Goal: Task Accomplishment & Management: Use online tool/utility

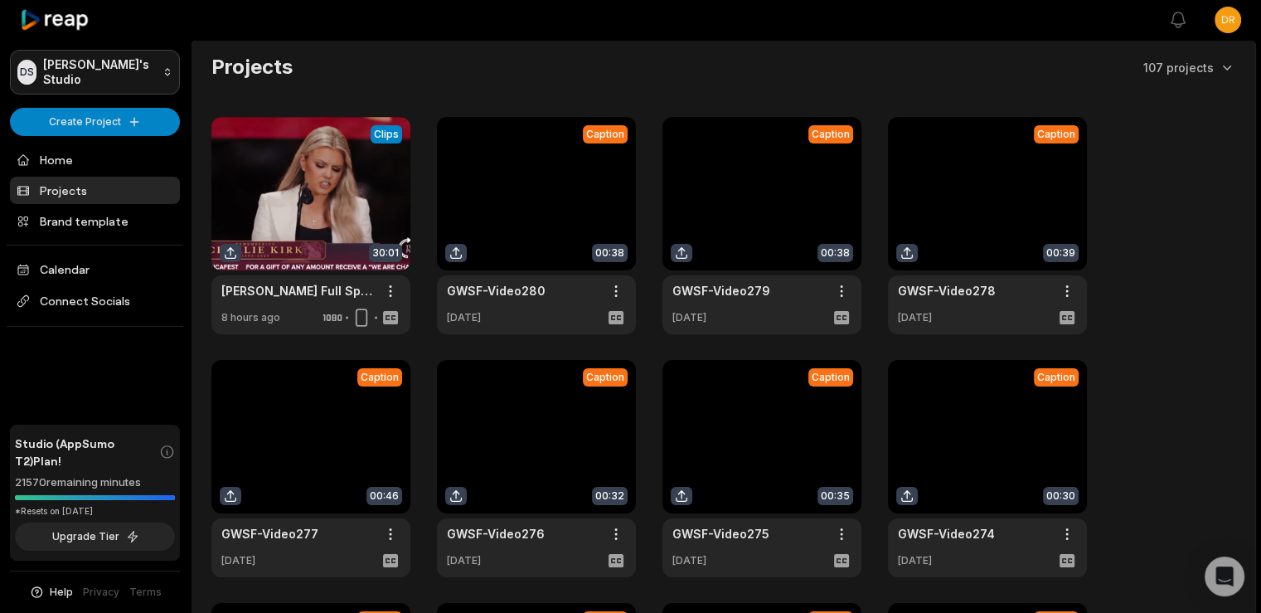
click at [79, 72] on html "DS Drew's Studio Create Project Home Projects Brand template Calendar Connect S…" at bounding box center [630, 306] width 1261 height 613
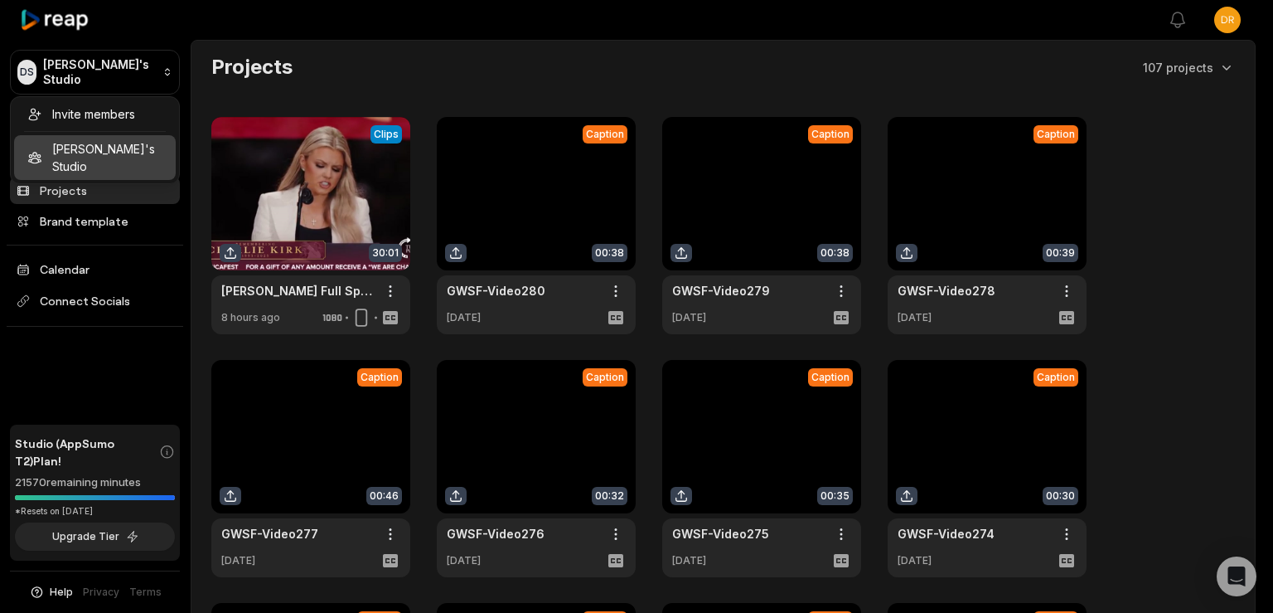
click at [373, 20] on html "DS Drew's Studio Create Project Home Projects Brand template Calendar Connect S…" at bounding box center [636, 306] width 1273 height 613
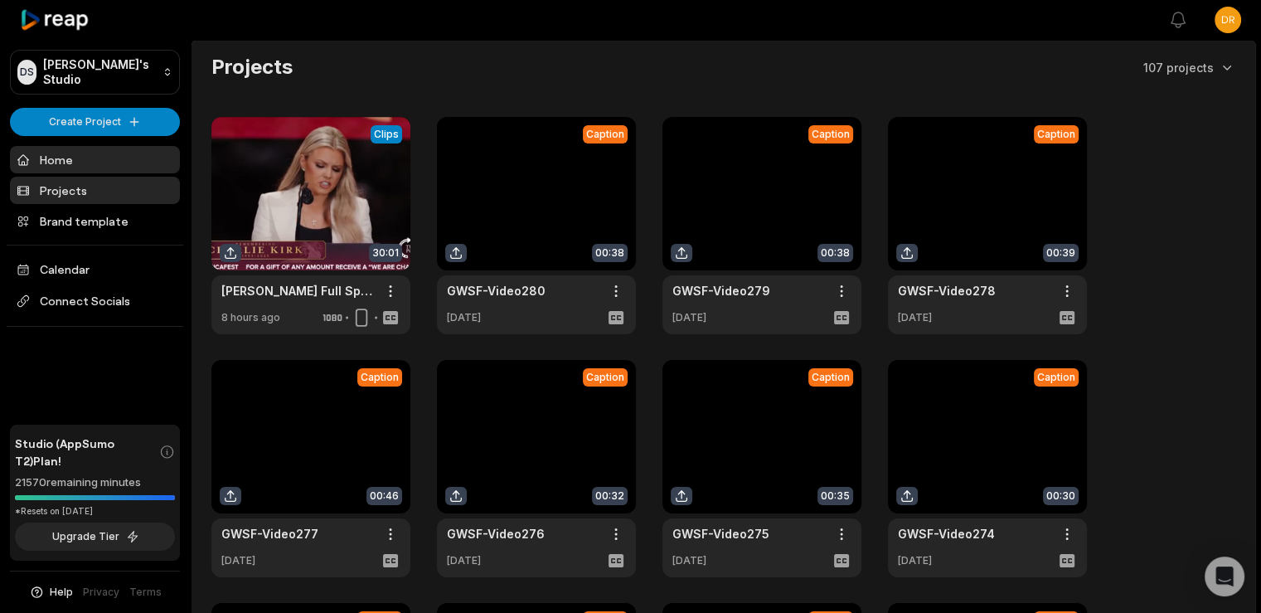
click at [80, 154] on link "Home" at bounding box center [95, 159] width 170 height 27
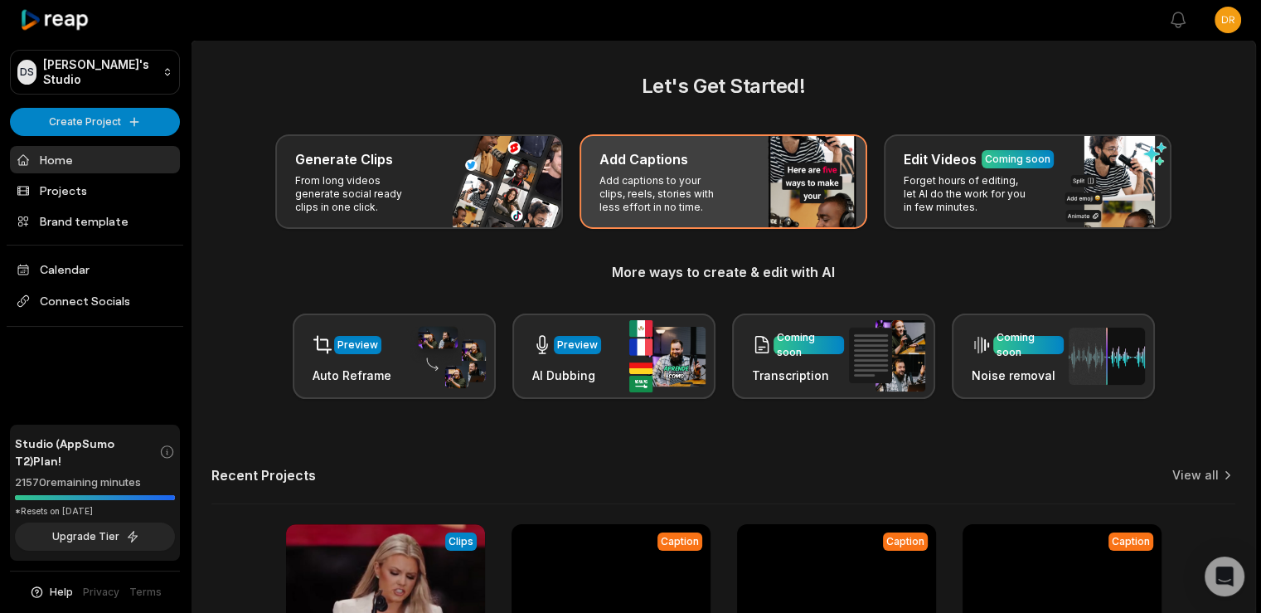
click at [675, 201] on p "Add captions to your clips, reels, stories with less effort in no time." at bounding box center [663, 194] width 128 height 40
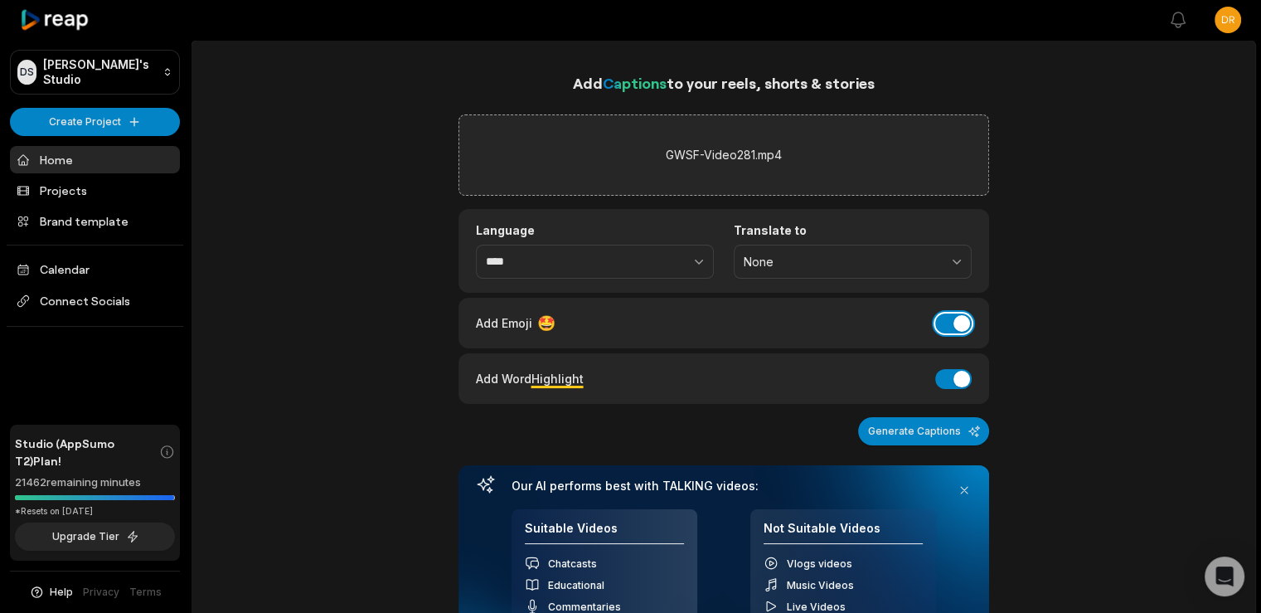
click at [953, 324] on button "Add Emoji" at bounding box center [953, 323] width 36 height 20
click at [1047, 382] on div "Add Captions to your reels, shorts & stories GWSF-Video281.mp4 Language **** Tr…" at bounding box center [723, 554] width 1064 height 967
click at [938, 425] on button "Generate Captions" at bounding box center [923, 431] width 131 height 28
click at [373, 258] on div "Add Captions to your reels, shorts & stories GWSF-Video281.mp4 Language **** Tr…" at bounding box center [723, 554] width 1064 height 967
click at [1068, 394] on div "Add Captions to your reels, shorts & stories GWSF-Video281.mp4 Language **** Tr…" at bounding box center [723, 554] width 1064 height 967
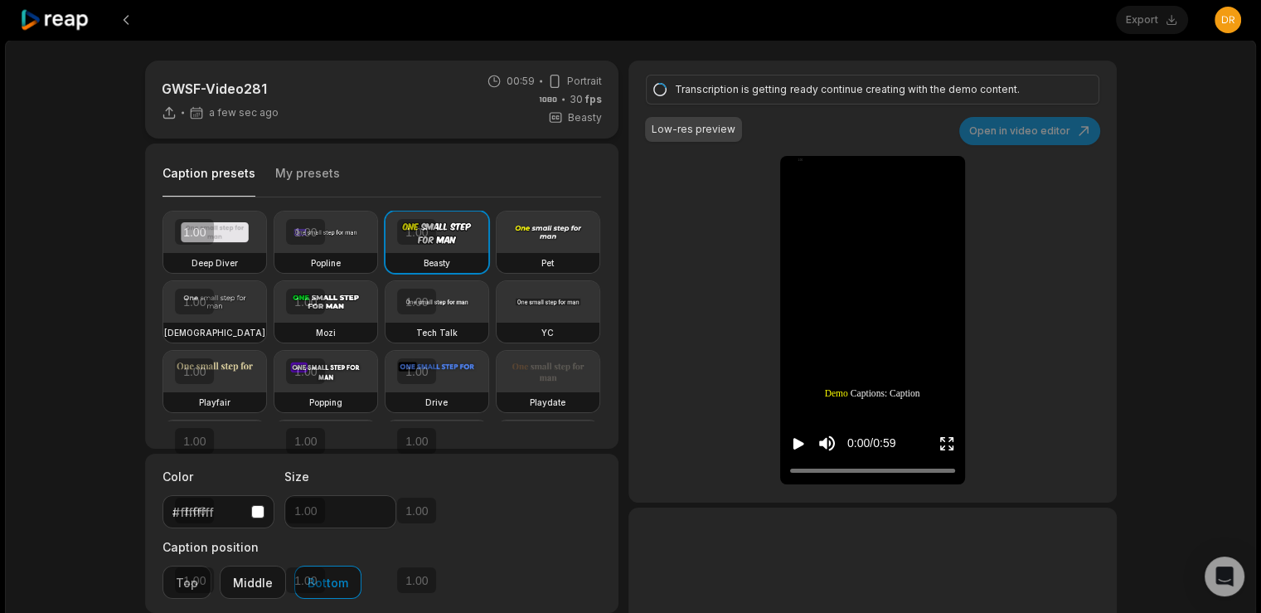
click at [1137, 216] on div "GWSF-Video281 a few sec ago 00:59 Portrait 30 fps Beasty Caption presets My pre…" at bounding box center [630, 491] width 1251 height 902
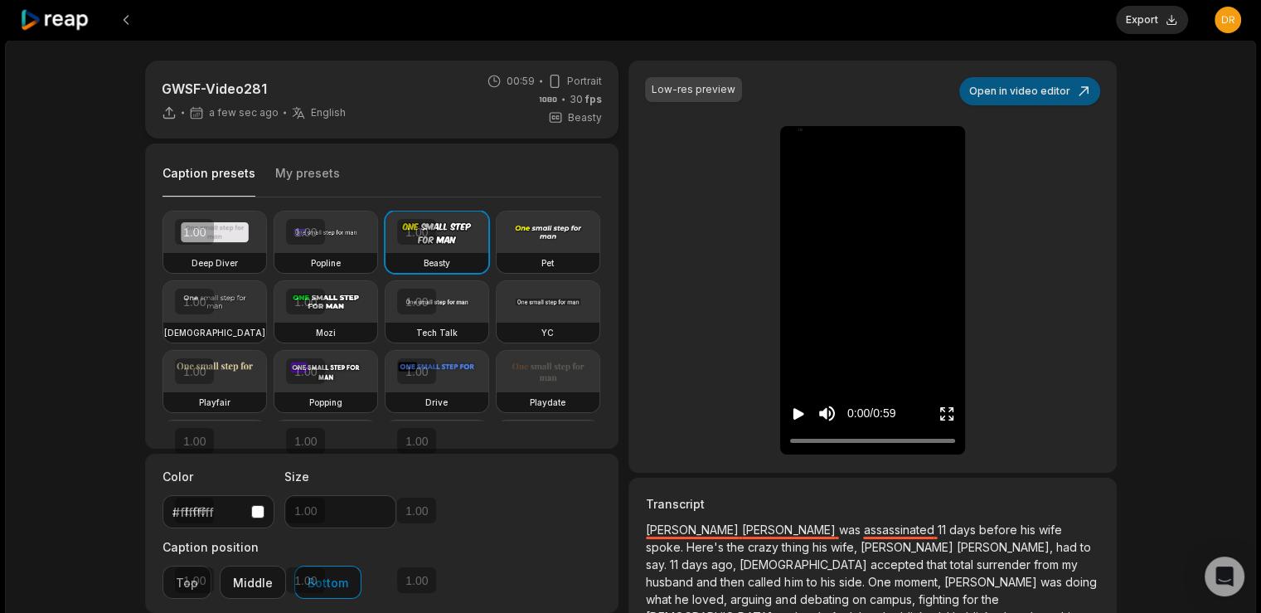
click at [1046, 94] on button "Open in video editor" at bounding box center [1029, 91] width 141 height 28
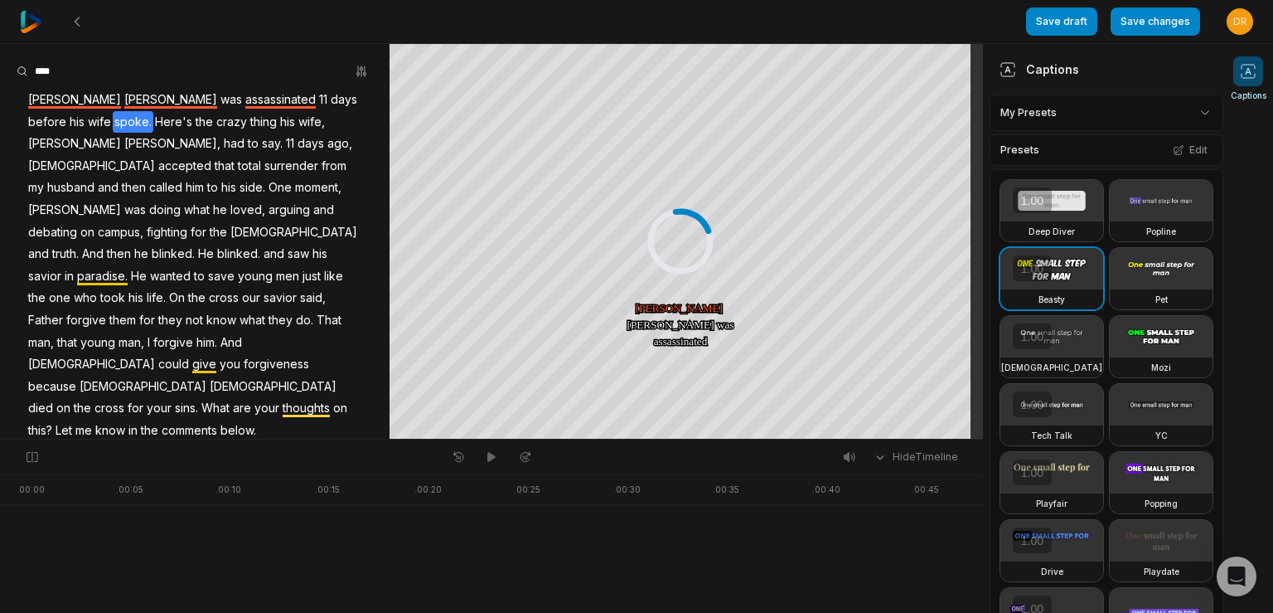
click at [113, 127] on span "spoke." at bounding box center [133, 122] width 41 height 22
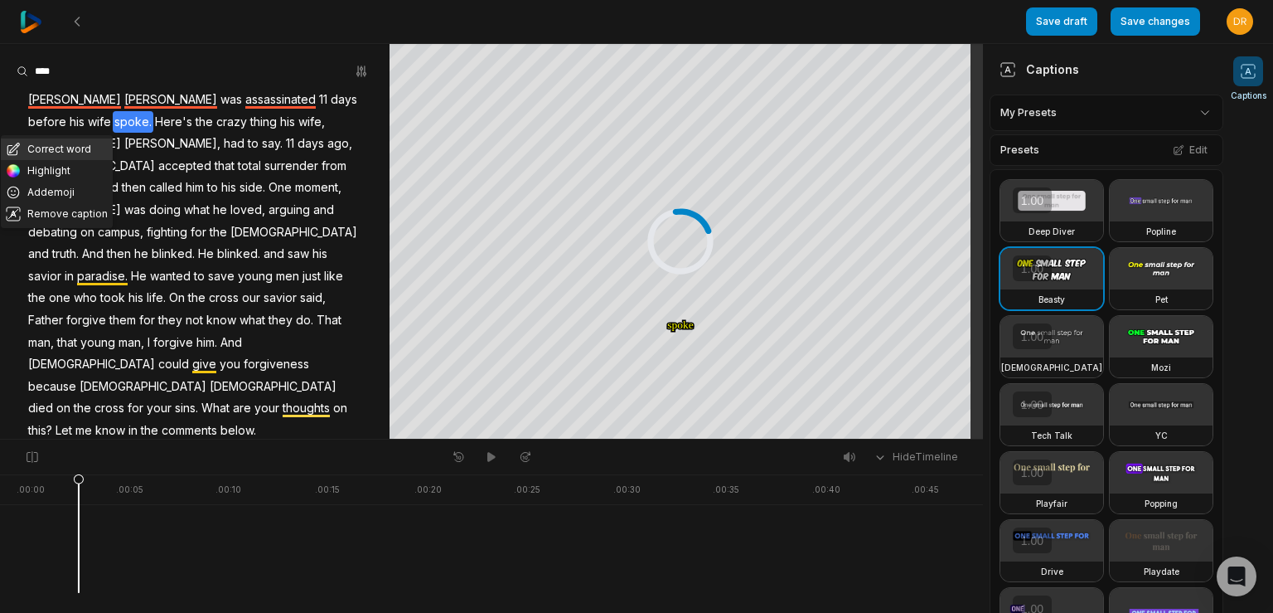
click at [62, 142] on button "Correct word" at bounding box center [57, 149] width 112 height 22
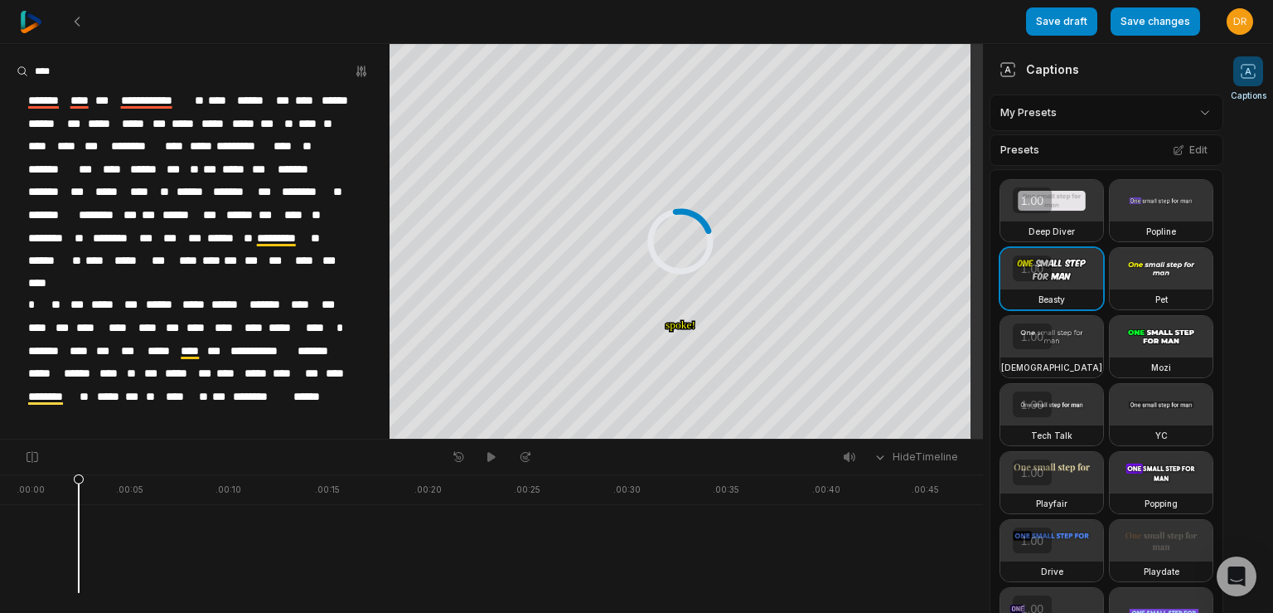
click at [1136, 107] on html "Save draft Save changes Open user menu Captions Your browser does not support m…" at bounding box center [636, 306] width 1273 height 613
click at [1085, 190] on div "GWSF Preset 1 Open options" at bounding box center [1100, 188] width 213 height 32
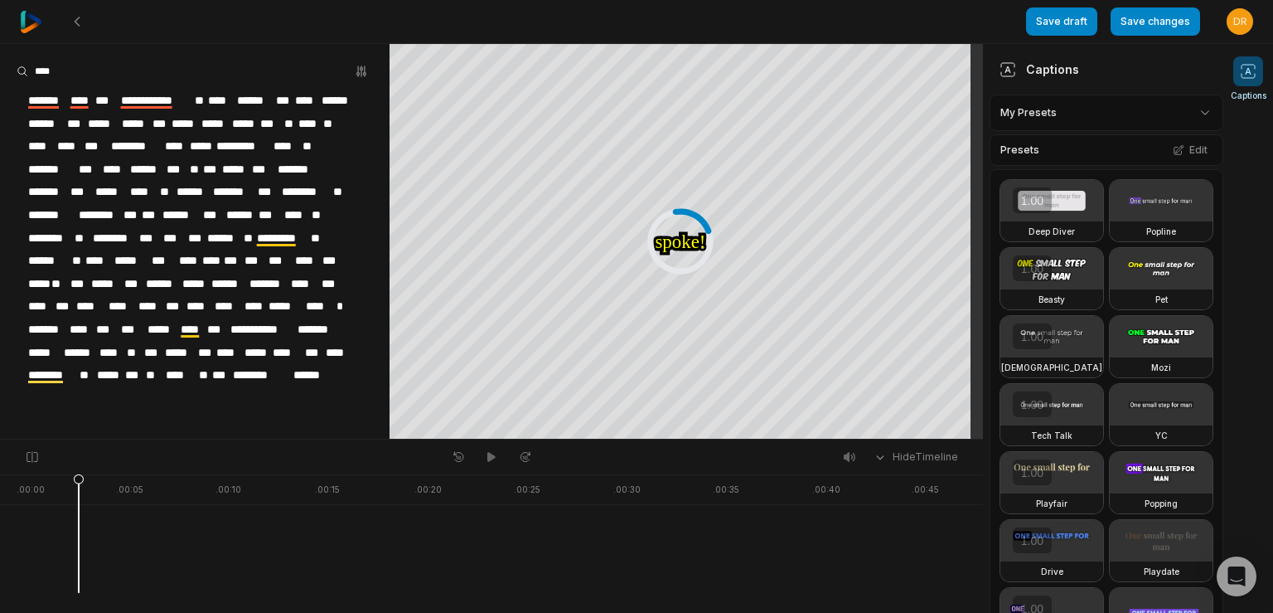
click at [1172, 201] on div "Deep Diver Popline Beasty Pet Zen Mozi Tech Talk YC Playfair Popping Drive Play…" at bounding box center [1107, 516] width 234 height 695
click at [200, 123] on span "*****" at bounding box center [185, 124] width 30 height 22
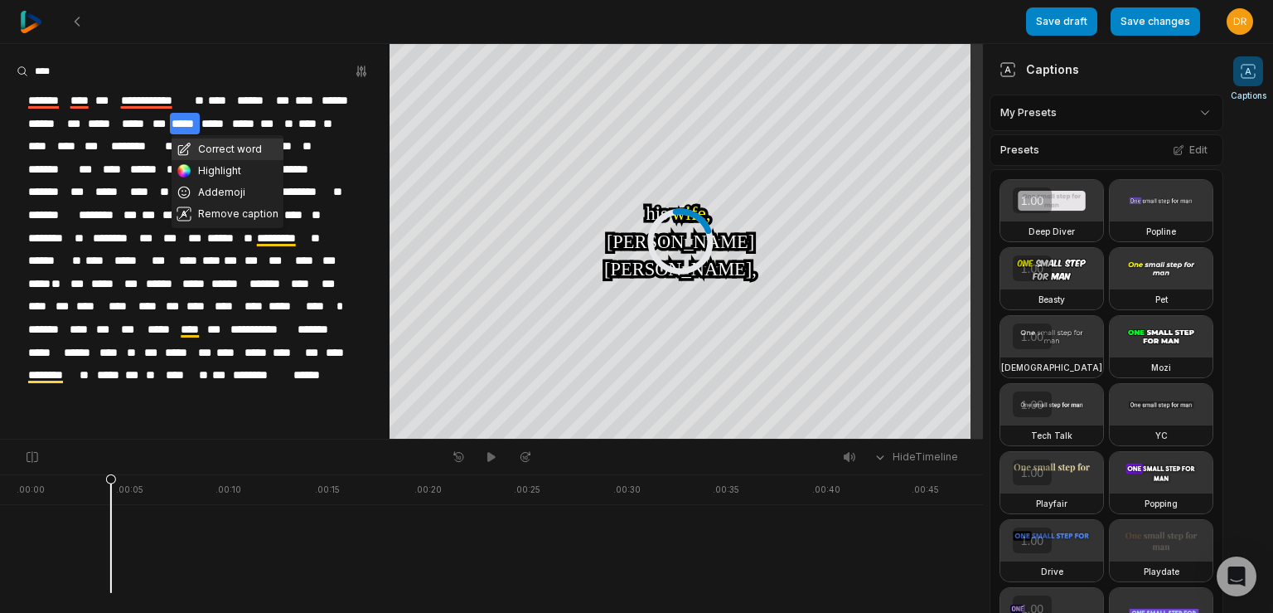
click at [239, 144] on button "Correct word" at bounding box center [228, 149] width 112 height 22
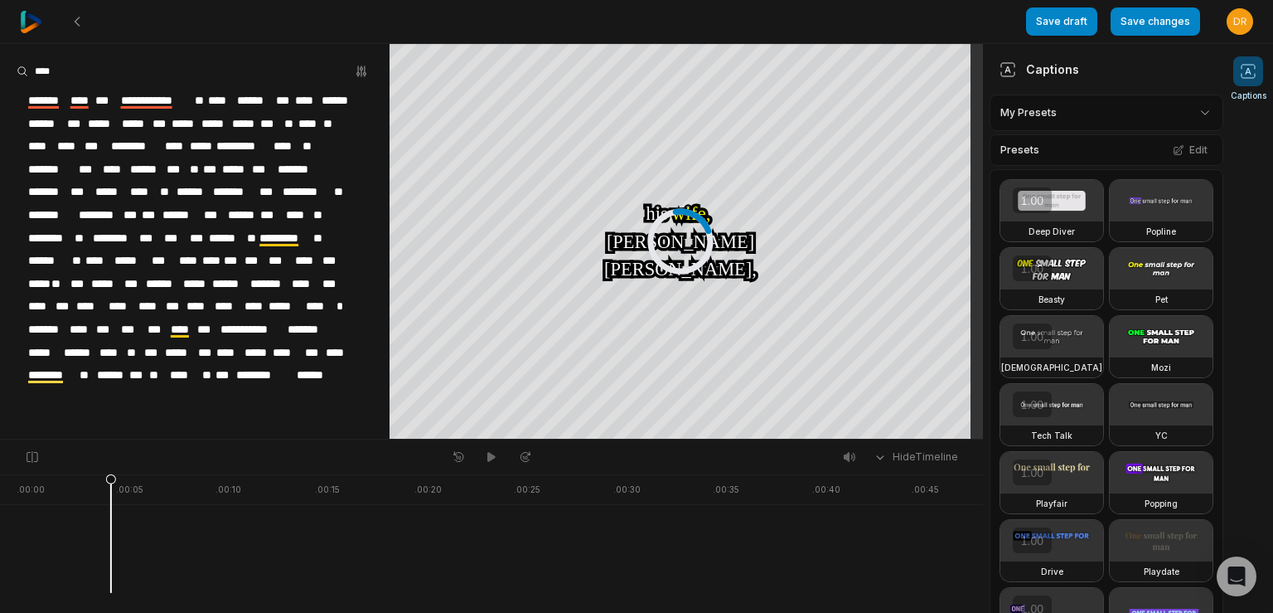
click at [1233, 228] on div "Captions" at bounding box center [1249, 327] width 50 height 569
click at [1177, 22] on button "Save changes" at bounding box center [1156, 21] width 90 height 28
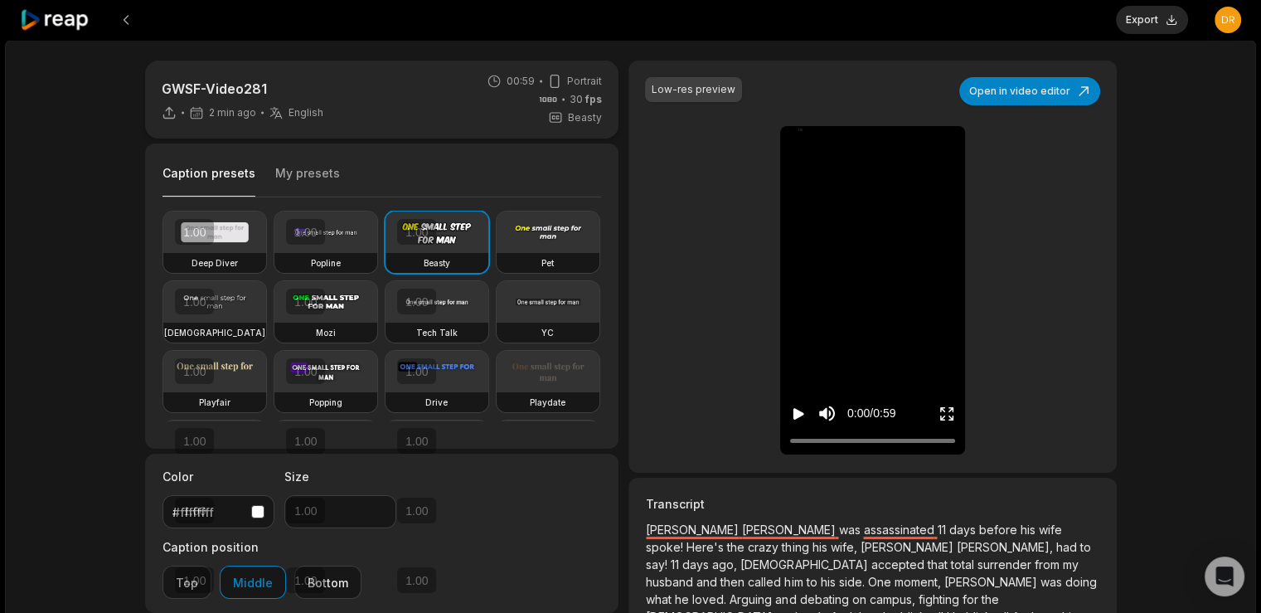
type input "**"
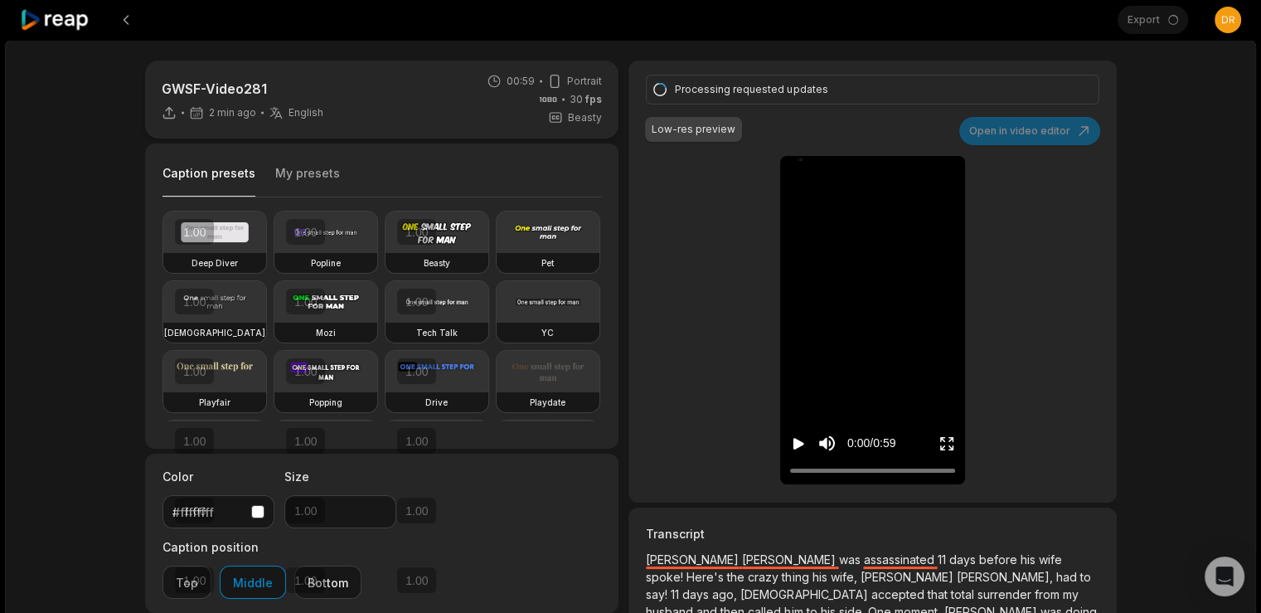
click at [799, 440] on icon "Play video" at bounding box center [798, 444] width 11 height 12
drag, startPoint x: 392, startPoint y: 72, endPoint x: 361, endPoint y: 77, distance: 31.9
click at [391, 72] on div "GWSF-Video281 4 min ago English en 00:59 Portrait 30 fps Beasty" at bounding box center [382, 100] width 474 height 78
click at [93, 126] on div "GWSF-Video281 4 min ago English en 00:59 Portrait 30 fps Beasty Caption presets…" at bounding box center [630, 491] width 1251 height 902
click at [1177, 113] on div "GWSF-Video281 4 min ago English en 00:59 Portrait 30 fps Beasty Caption presets…" at bounding box center [630, 491] width 1251 height 902
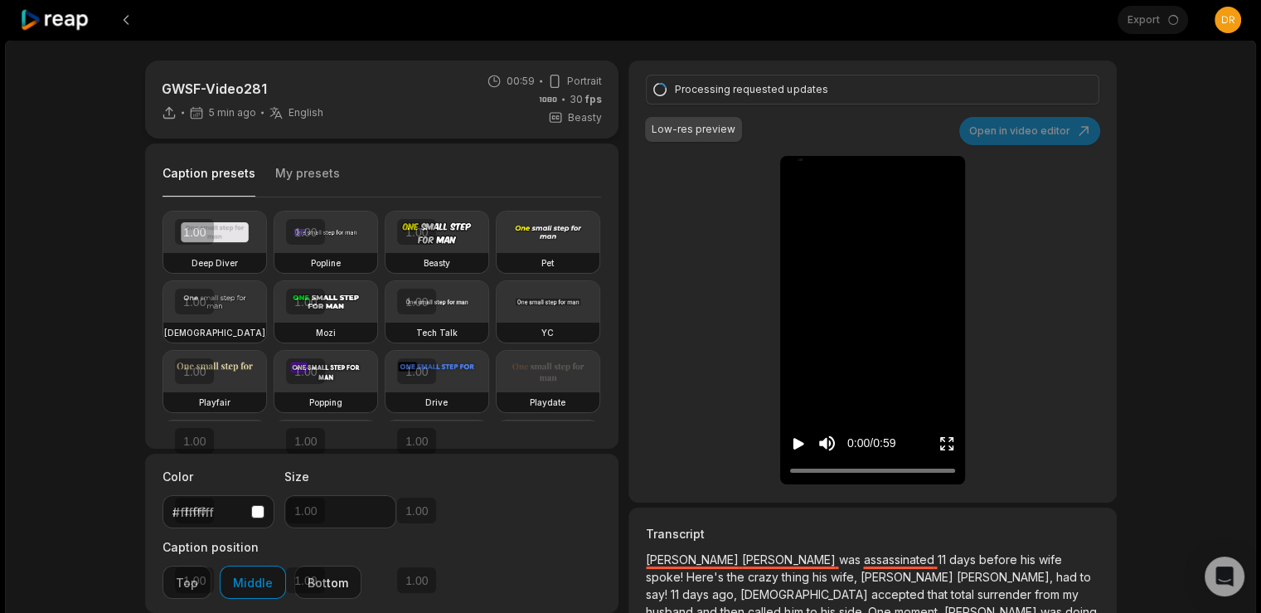
click at [1138, 181] on div "GWSF-Video281 5 min ago English en 00:59 Portrait 30 fps Beasty Caption presets…" at bounding box center [630, 491] width 1251 height 902
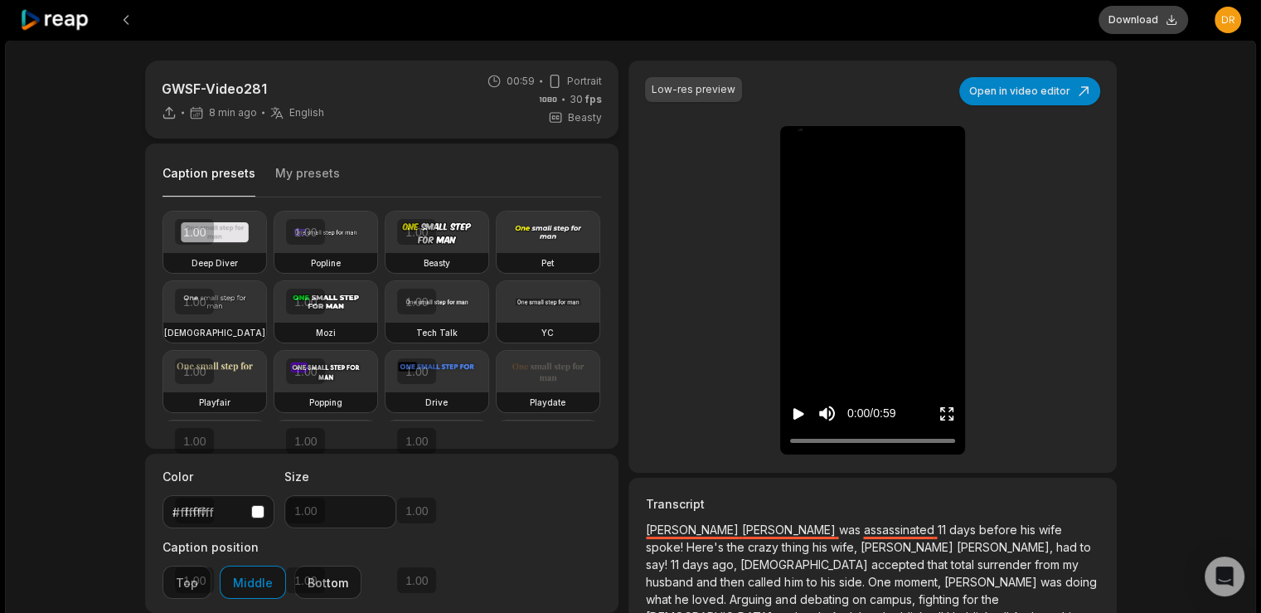
click at [1134, 18] on button "Download" at bounding box center [1143, 20] width 90 height 28
click at [1134, 18] on div "Download Open user menu" at bounding box center [1170, 20] width 141 height 40
click at [71, 20] on icon at bounding box center [55, 20] width 70 height 22
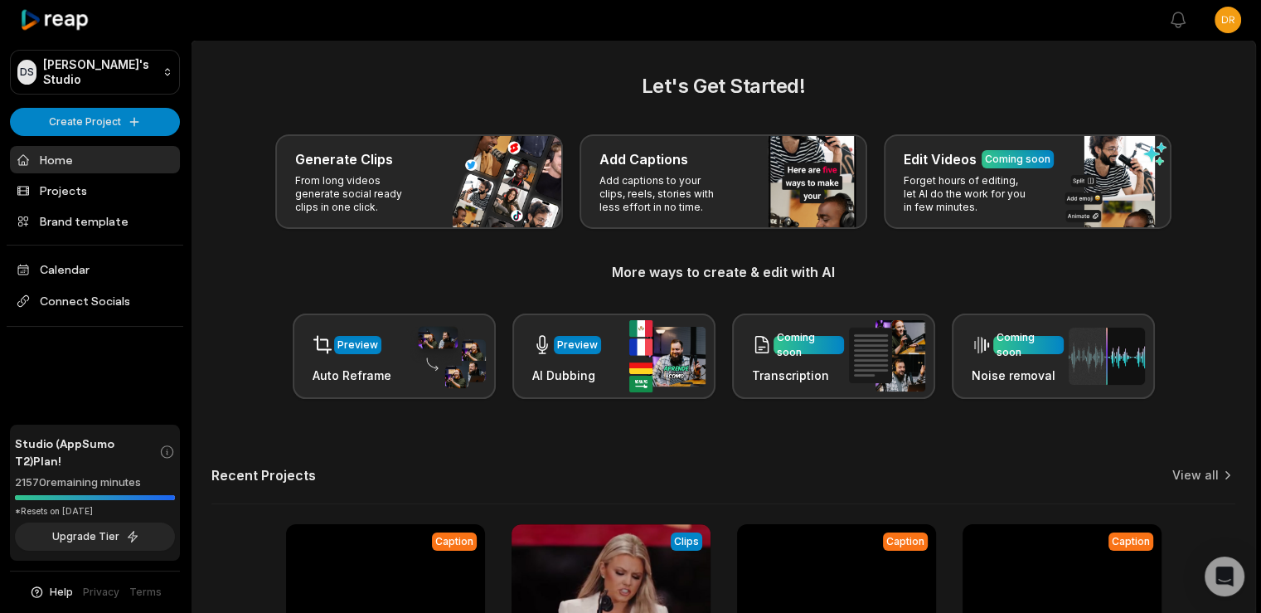
drag, startPoint x: 1227, startPoint y: 225, endPoint x: 1219, endPoint y: 225, distance: 8.3
click at [1224, 225] on div "Generate Clips From long videos generate social ready clips in one click. Add C…" at bounding box center [723, 181] width 1024 height 95
click at [416, 79] on h2 "Let's Get Started!" at bounding box center [723, 86] width 1024 height 30
click at [356, 80] on h2 "Let's Get Started!" at bounding box center [723, 86] width 1024 height 30
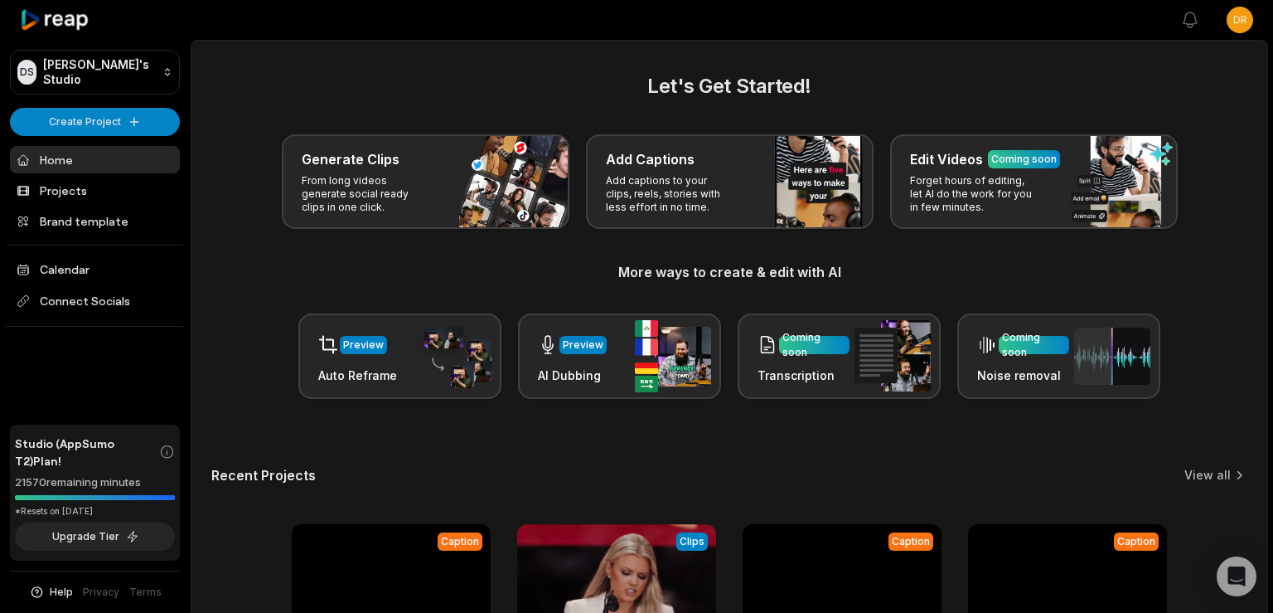
click at [1229, 27] on html "[PERSON_NAME] Studio Create Project Home Projects Brand template Calendar Conne…" at bounding box center [636, 306] width 1273 height 613
